Goal: Transaction & Acquisition: Purchase product/service

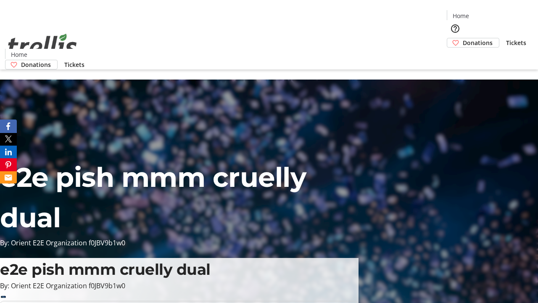
click at [463, 38] on span "Donations" at bounding box center [478, 42] width 30 height 9
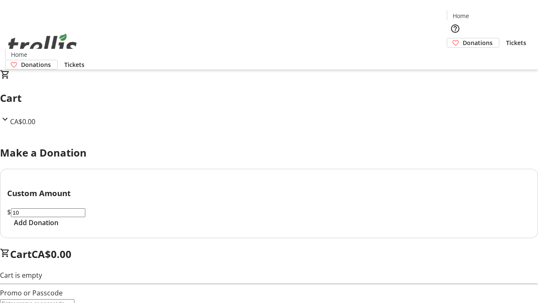
click at [58, 227] on span "Add Donation" at bounding box center [36, 222] width 45 height 10
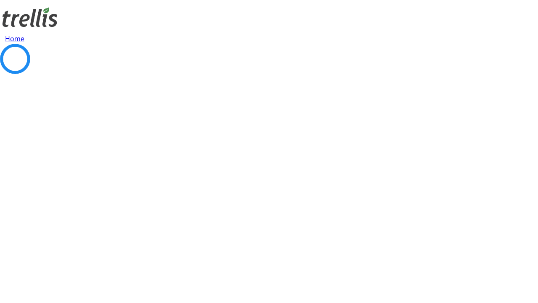
select select "CA"
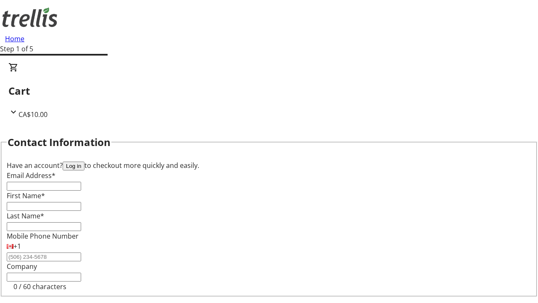
click at [84, 161] on button "Log in" at bounding box center [74, 165] width 22 height 9
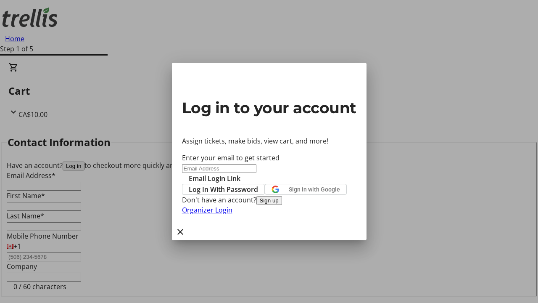
click at [282, 205] on button "Sign up" at bounding box center [269, 200] width 26 height 9
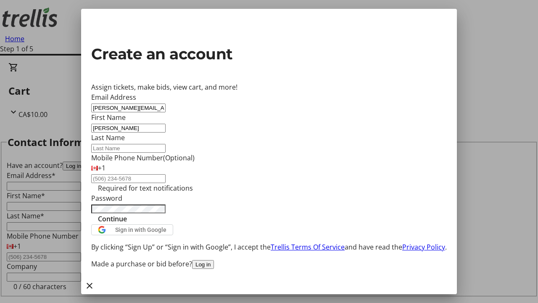
type input "[PERSON_NAME]"
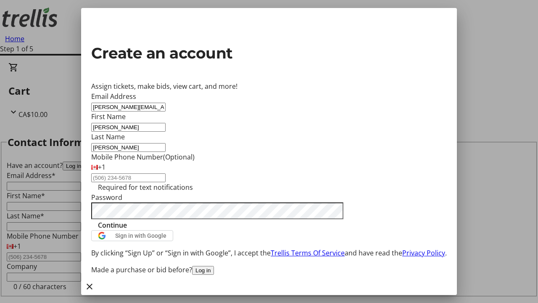
type input "[PERSON_NAME]"
click at [127, 230] on span "Continue" at bounding box center [112, 225] width 29 height 10
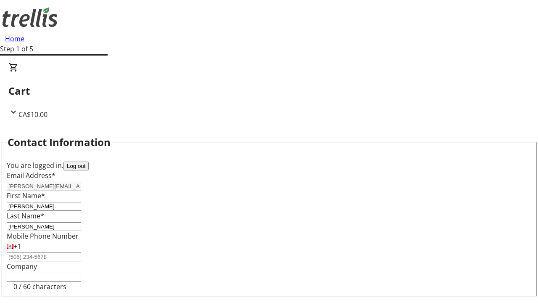
select select "CA"
type input "[STREET_ADDRESS][PERSON_NAME]"
type input "Kelowna"
select select "BC"
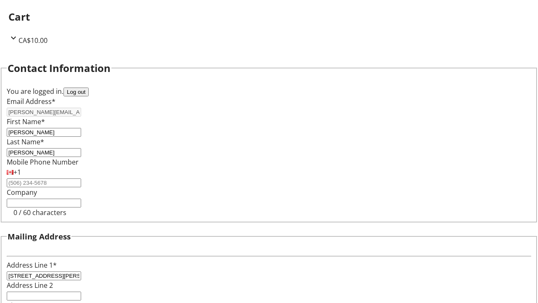
type input "Kelowna"
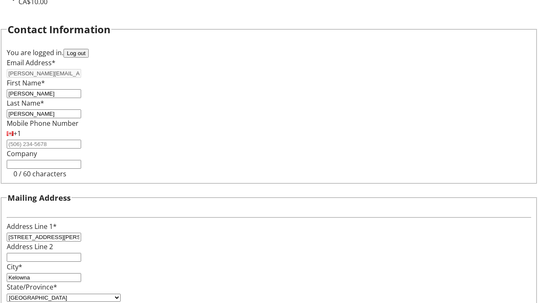
type input "V1Y 0C2"
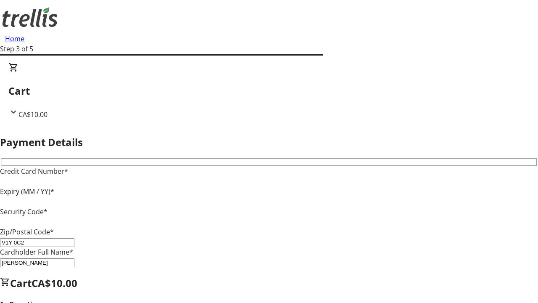
type input "V1Y 0C2"
